Goal: Navigation & Orientation: Find specific page/section

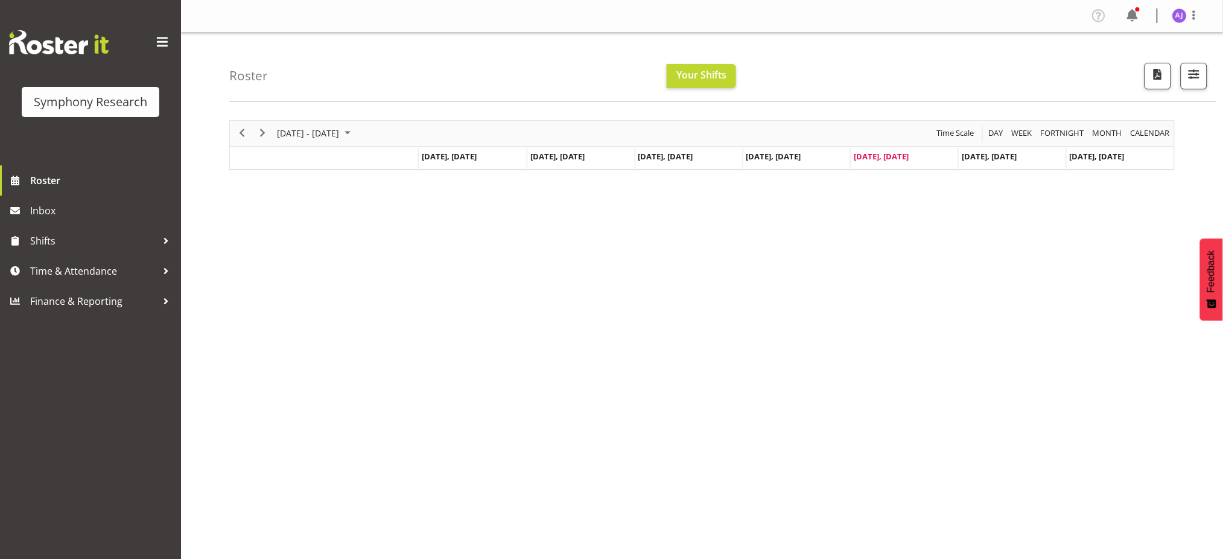
click at [240, 160] on div "Timeline Week of August 22, 2025" at bounding box center [324, 158] width 188 height 5
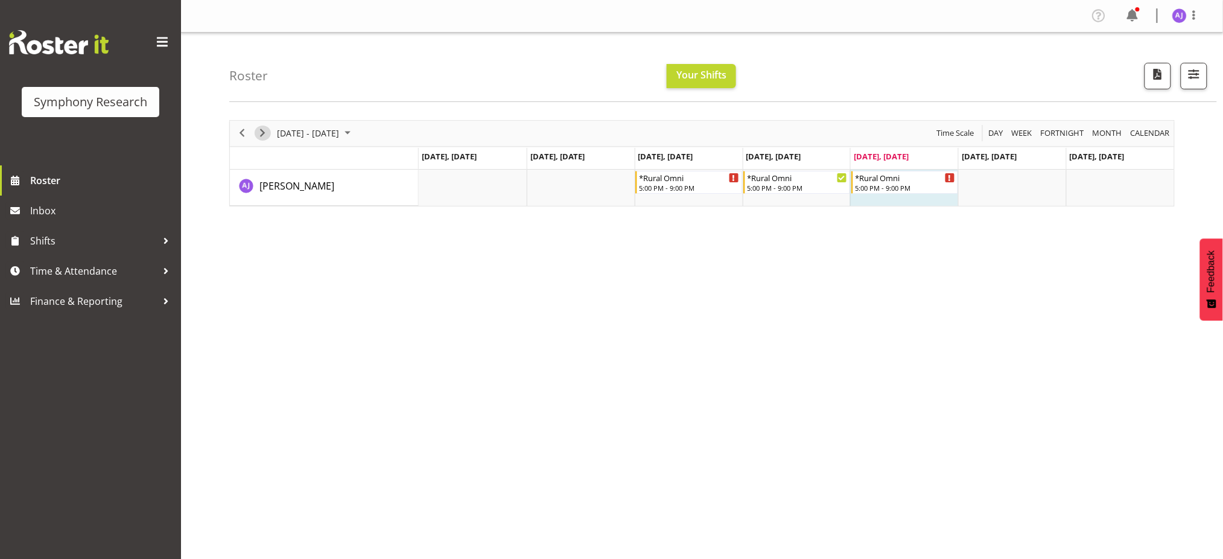
click at [260, 133] on span "Next" at bounding box center [262, 133] width 14 height 15
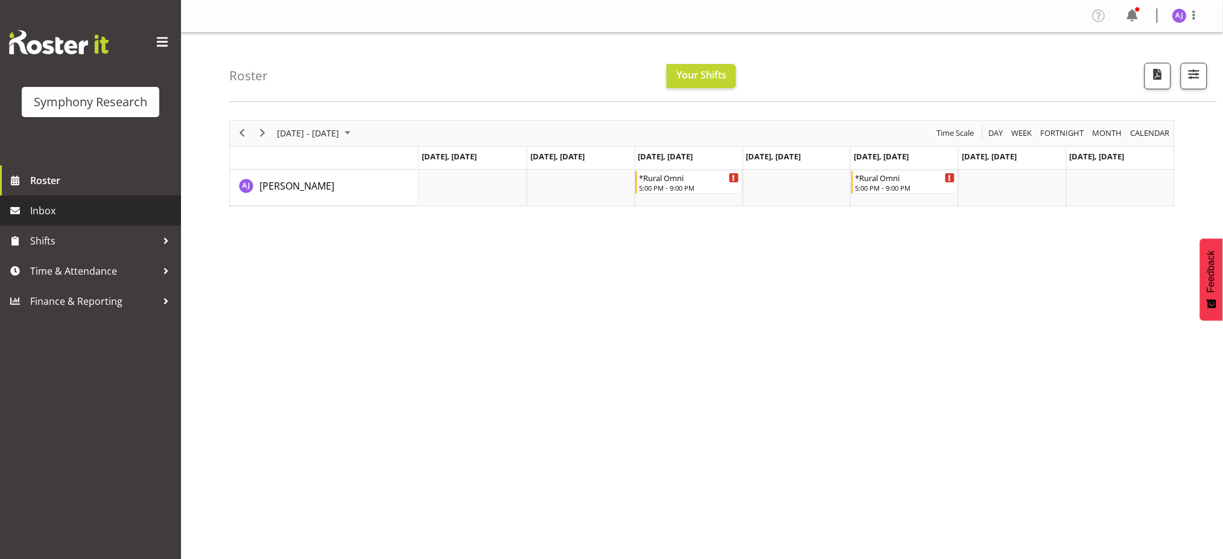
click at [33, 214] on span "Inbox" at bounding box center [102, 211] width 145 height 18
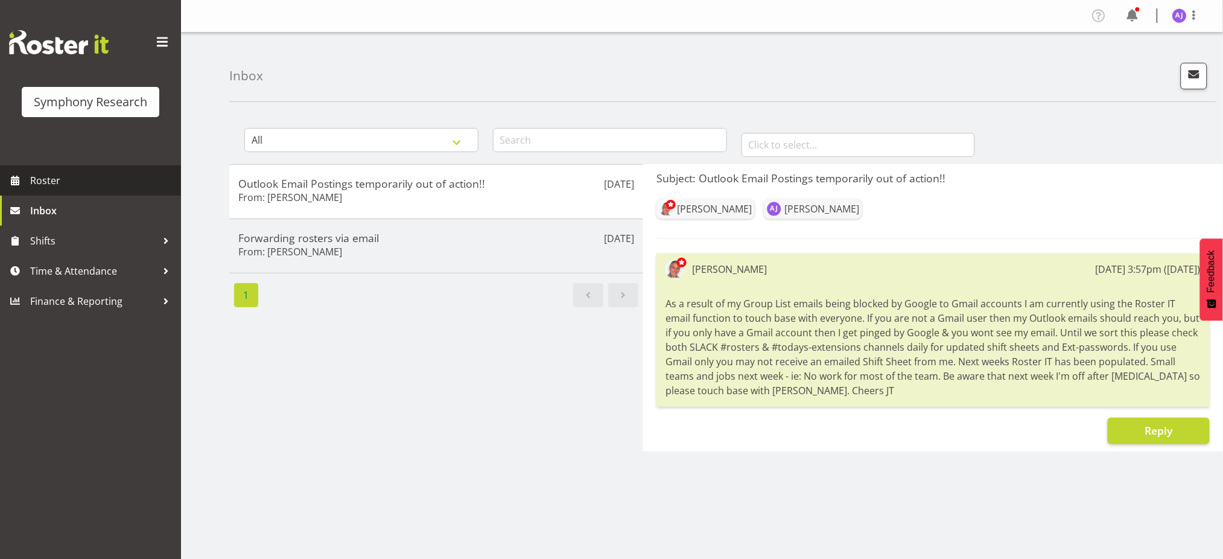
click at [54, 181] on span "Roster" at bounding box center [102, 180] width 145 height 18
